Goal: Navigation & Orientation: Find specific page/section

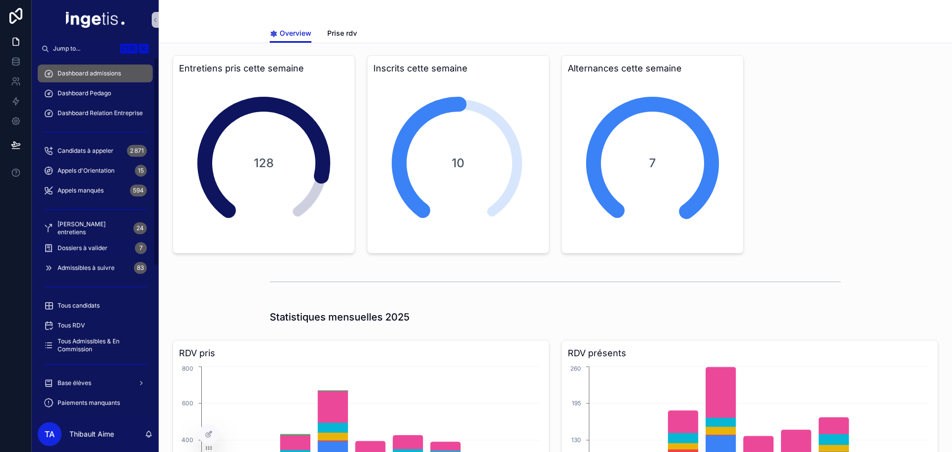
click at [104, 250] on span "Dossiers à valider" at bounding box center [83, 248] width 50 height 8
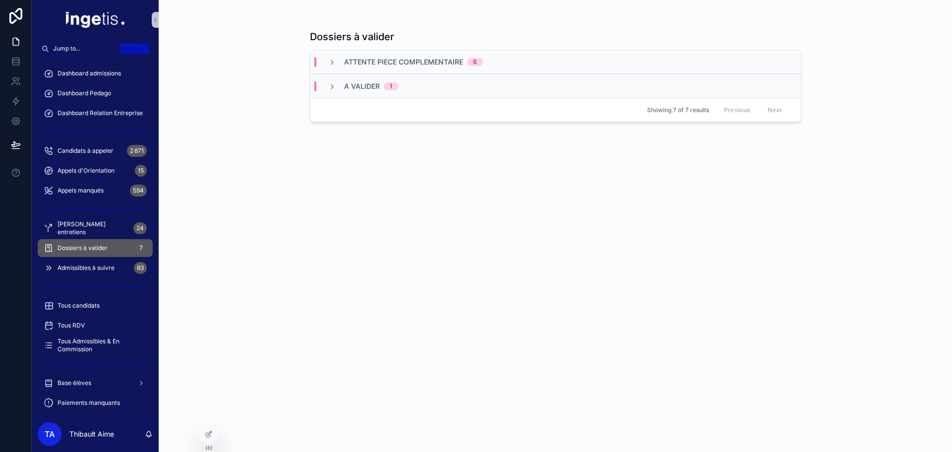
click at [369, 91] on span "A valider" at bounding box center [362, 86] width 36 height 10
click at [93, 72] on span "Dashboard admissions" at bounding box center [89, 73] width 63 height 8
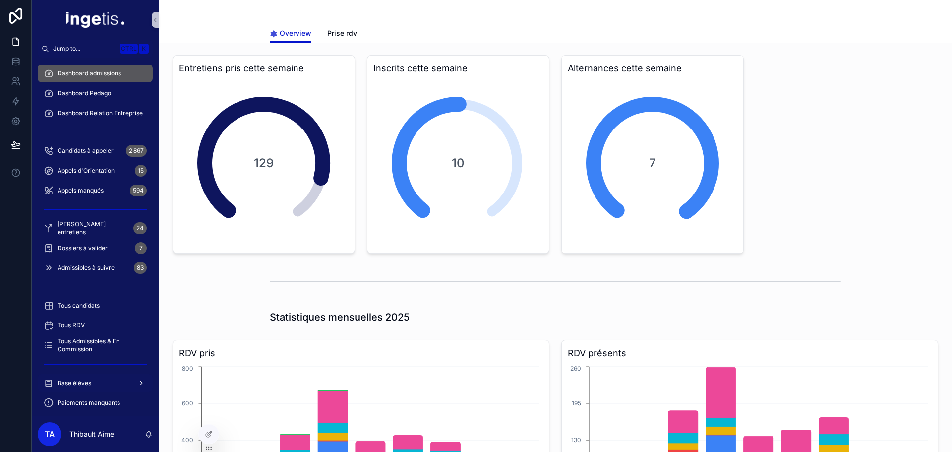
click at [95, 382] on div "Base élèves" at bounding box center [95, 383] width 103 height 16
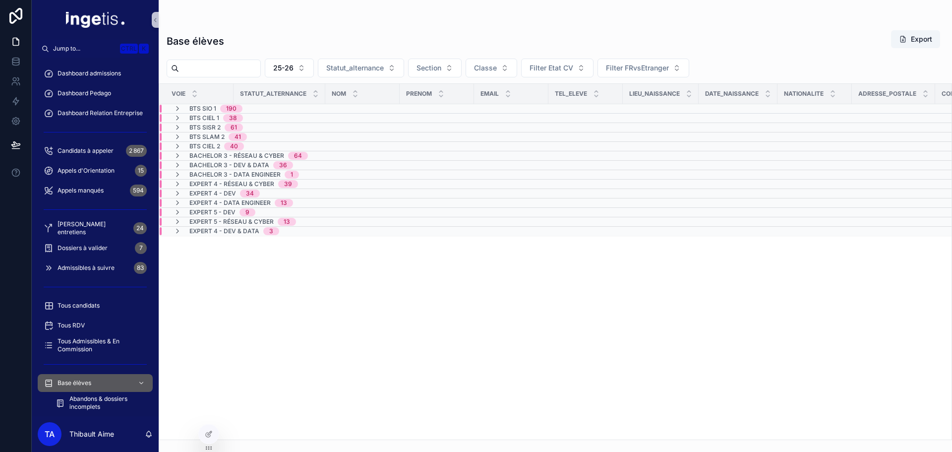
click at [254, 110] on div "BTS SIO 1 190" at bounding box center [208, 109] width 93 height 8
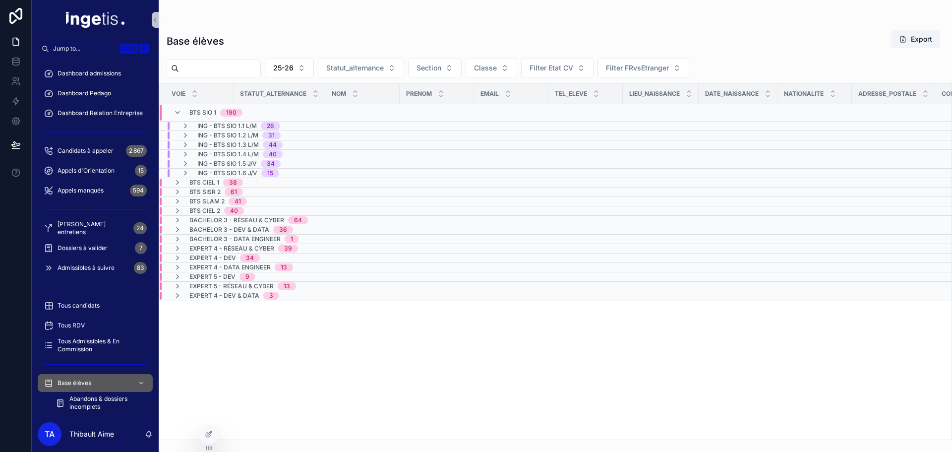
click at [210, 183] on span "BTS CIEL 1" at bounding box center [204, 183] width 30 height 8
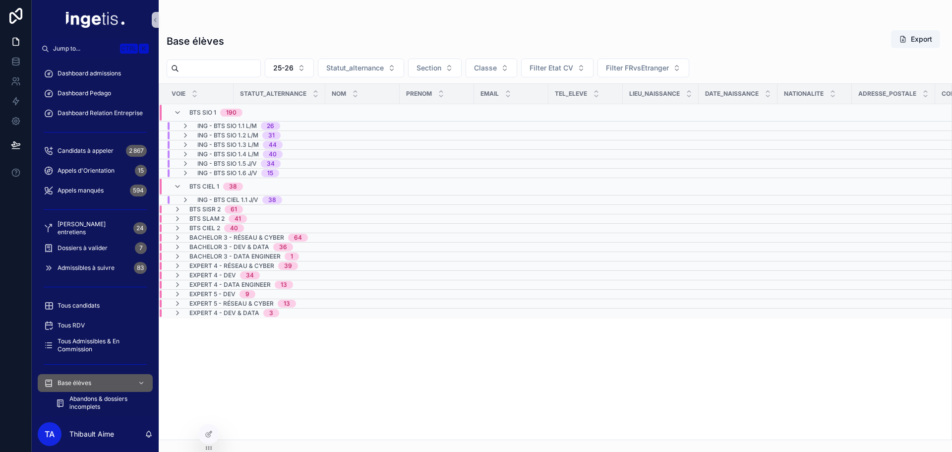
click at [220, 208] on span "BTS SISR 2" at bounding box center [204, 209] width 31 height 8
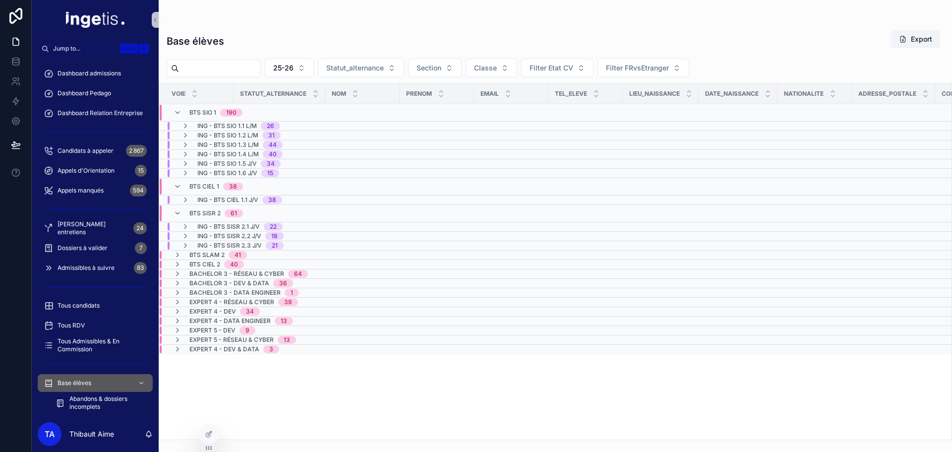
click at [212, 211] on span "BTS SISR 2" at bounding box center [204, 213] width 31 height 8
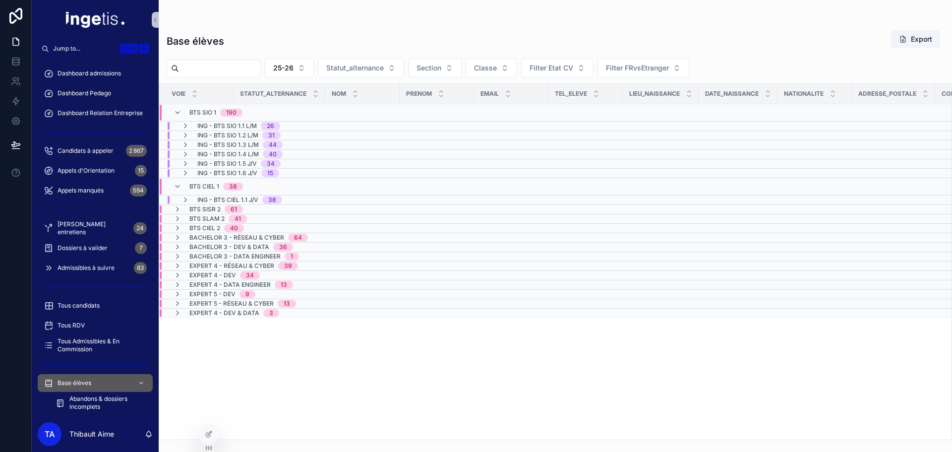
click at [202, 107] on div "BTS SIO 1 190" at bounding box center [215, 113] width 53 height 16
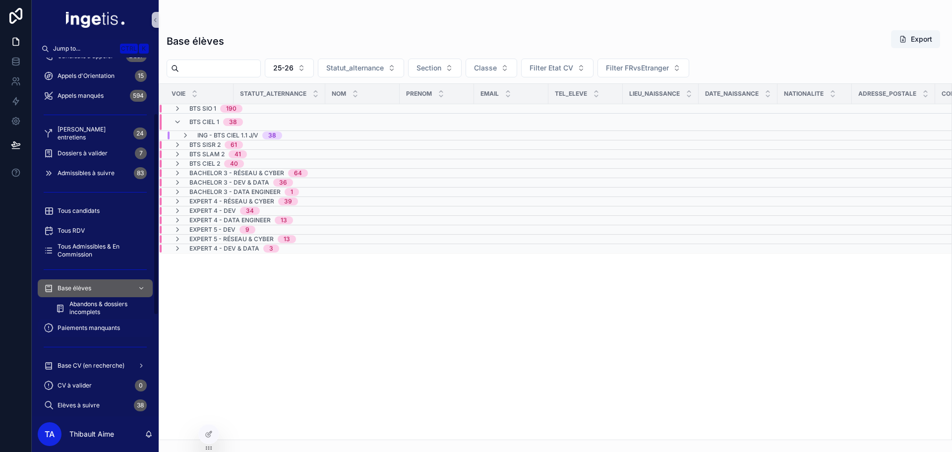
scroll to position [99, 0]
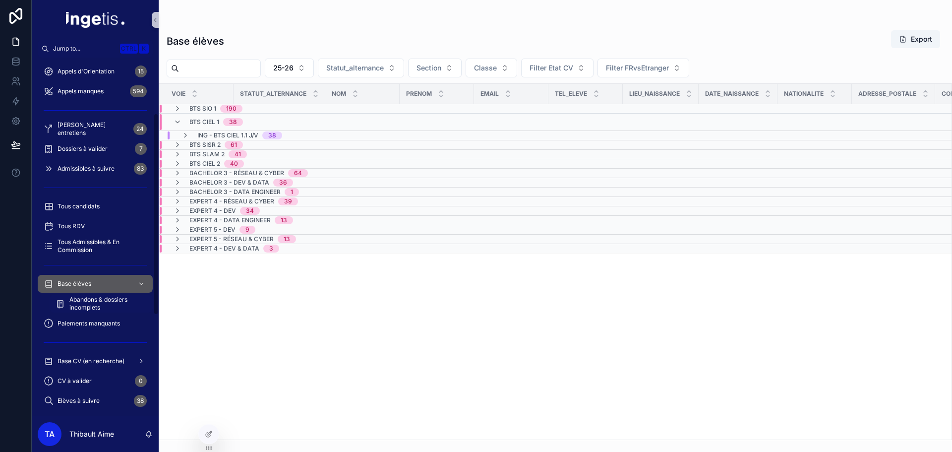
click at [82, 306] on span "Abandons & dossiers incomplets" at bounding box center [105, 304] width 73 height 16
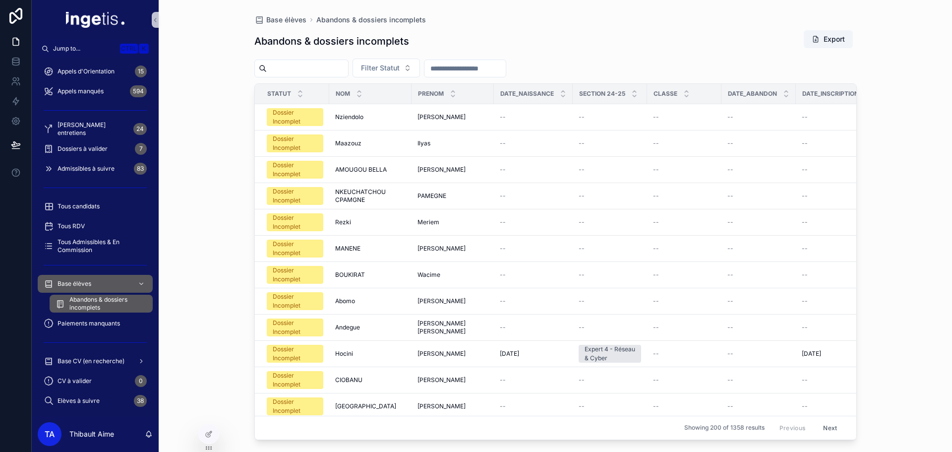
click at [785, 97] on div "Date_Abandon" at bounding box center [758, 93] width 73 height 19
click at [783, 97] on icon "scrollable content" at bounding box center [786, 96] width 6 height 6
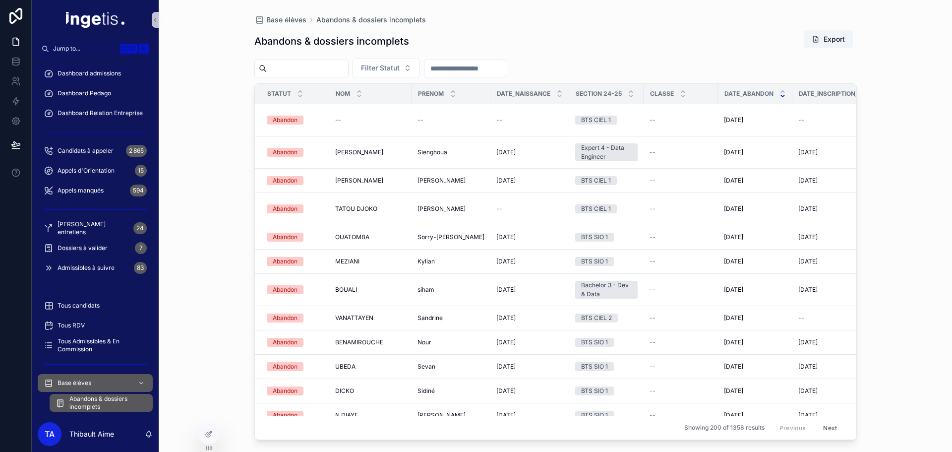
click at [96, 70] on span "Dashboard admissions" at bounding box center [89, 73] width 63 height 8
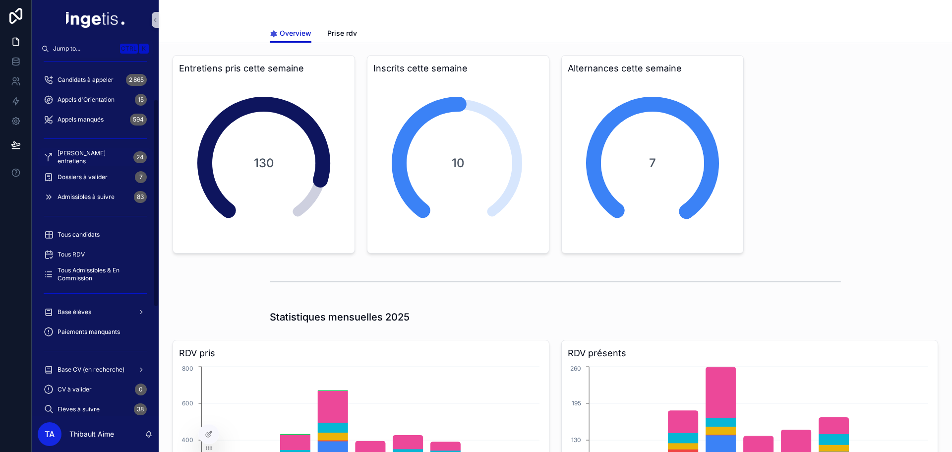
scroll to position [149, 0]
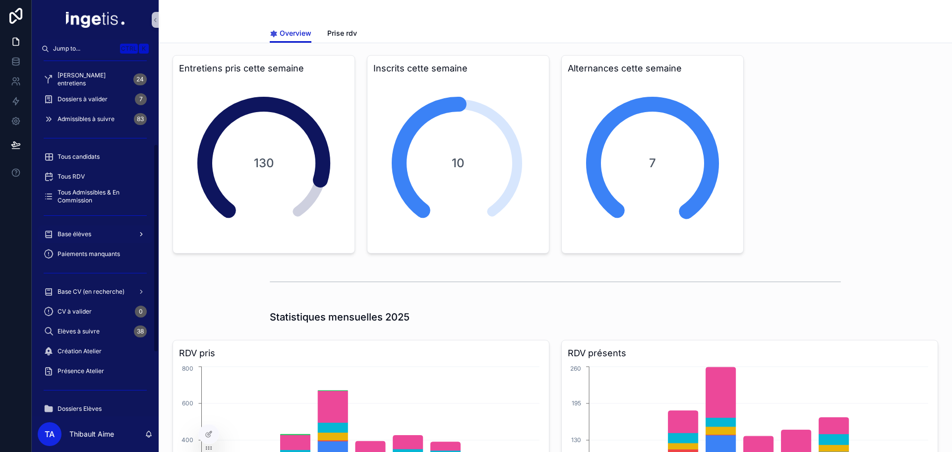
click at [97, 231] on div "Base élèves" at bounding box center [95, 234] width 103 height 16
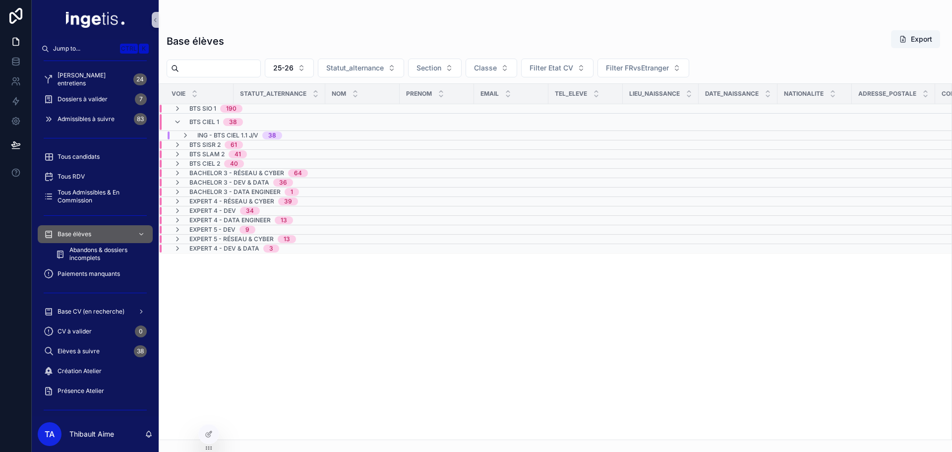
click at [208, 117] on div "BTS CIEL 1 38" at bounding box center [216, 122] width 54 height 16
